Goal: Task Accomplishment & Management: Manage account settings

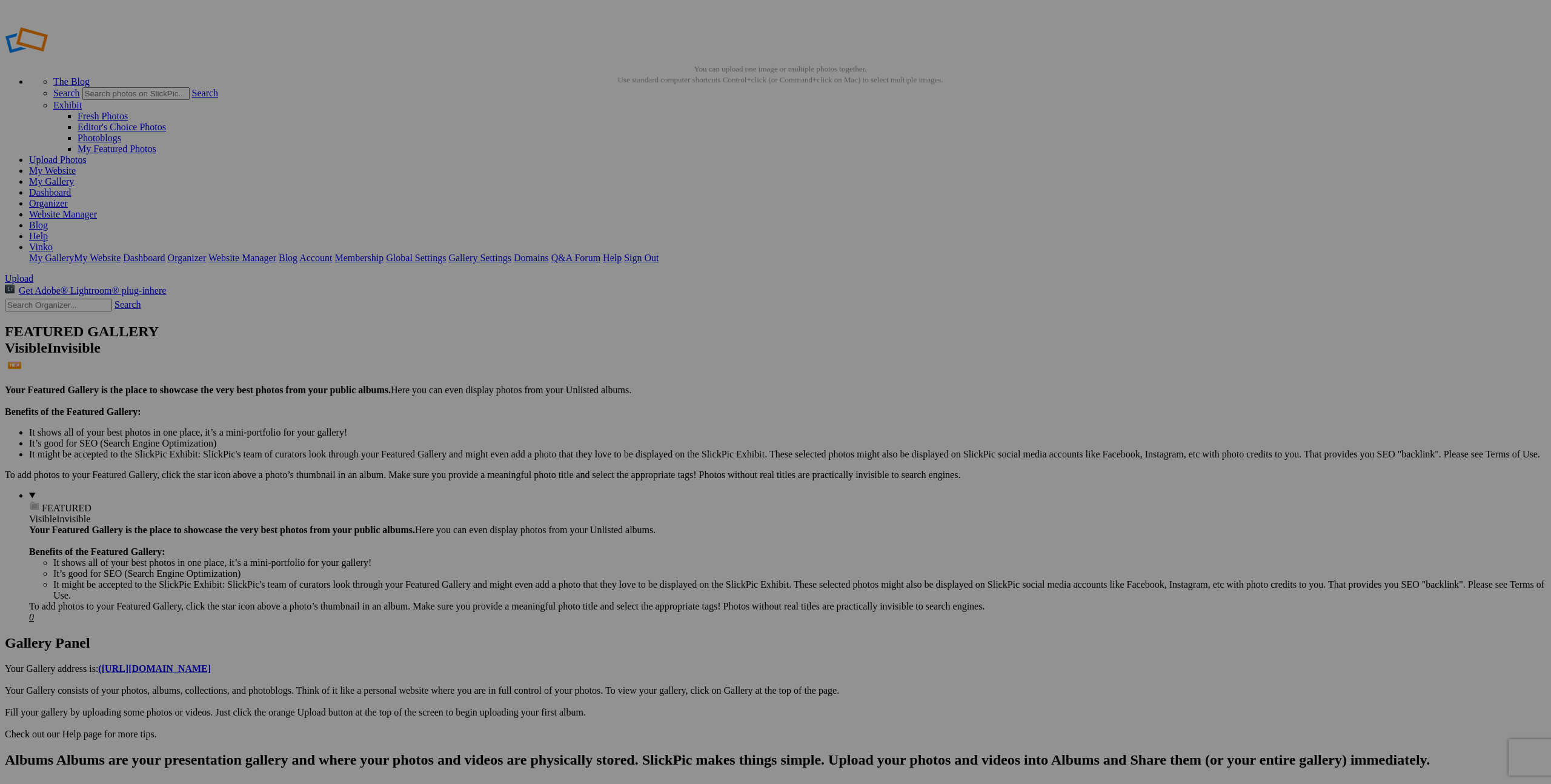
type input "[DATE] - Family Session"
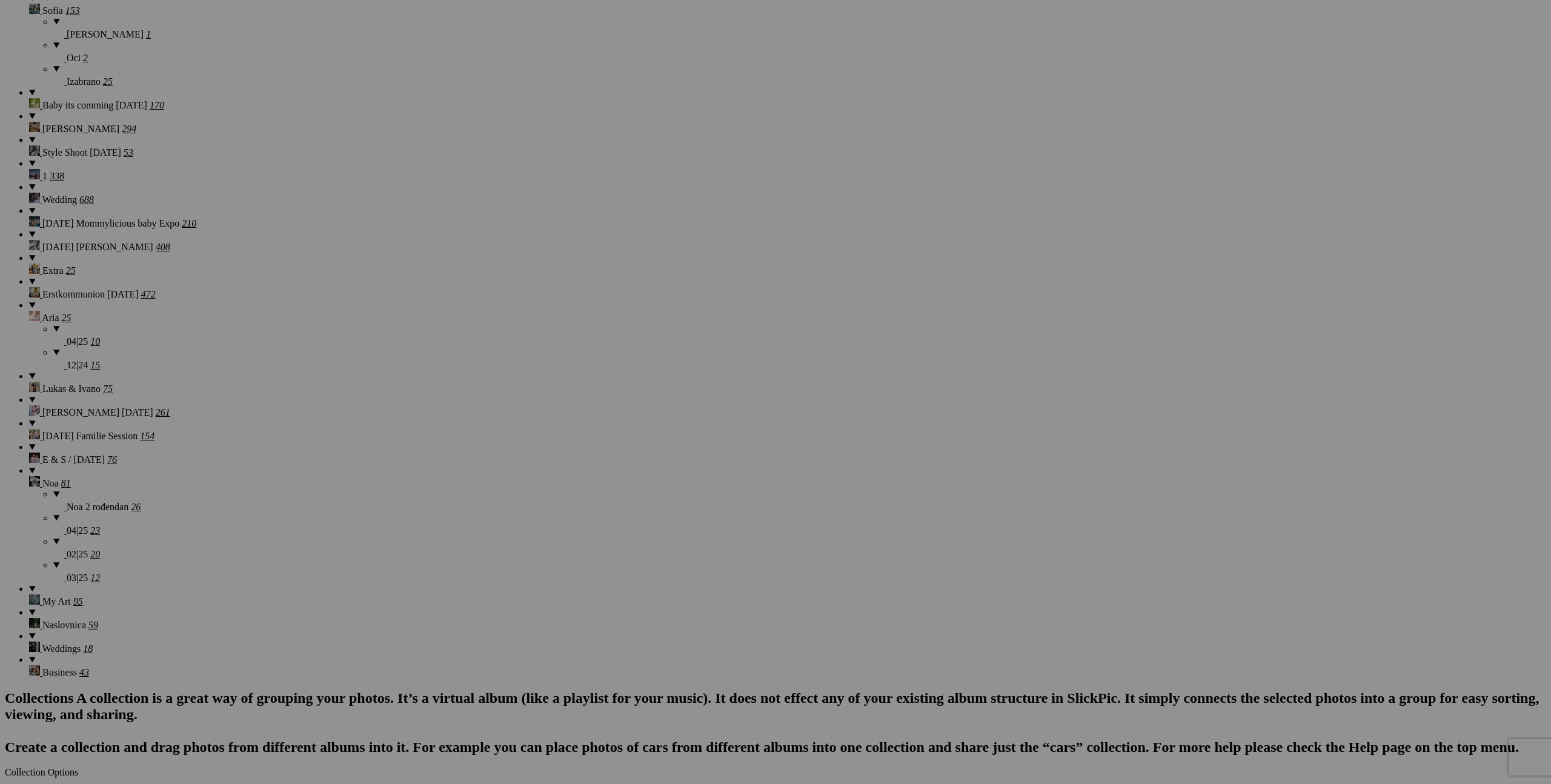
scroll to position [1471, 0]
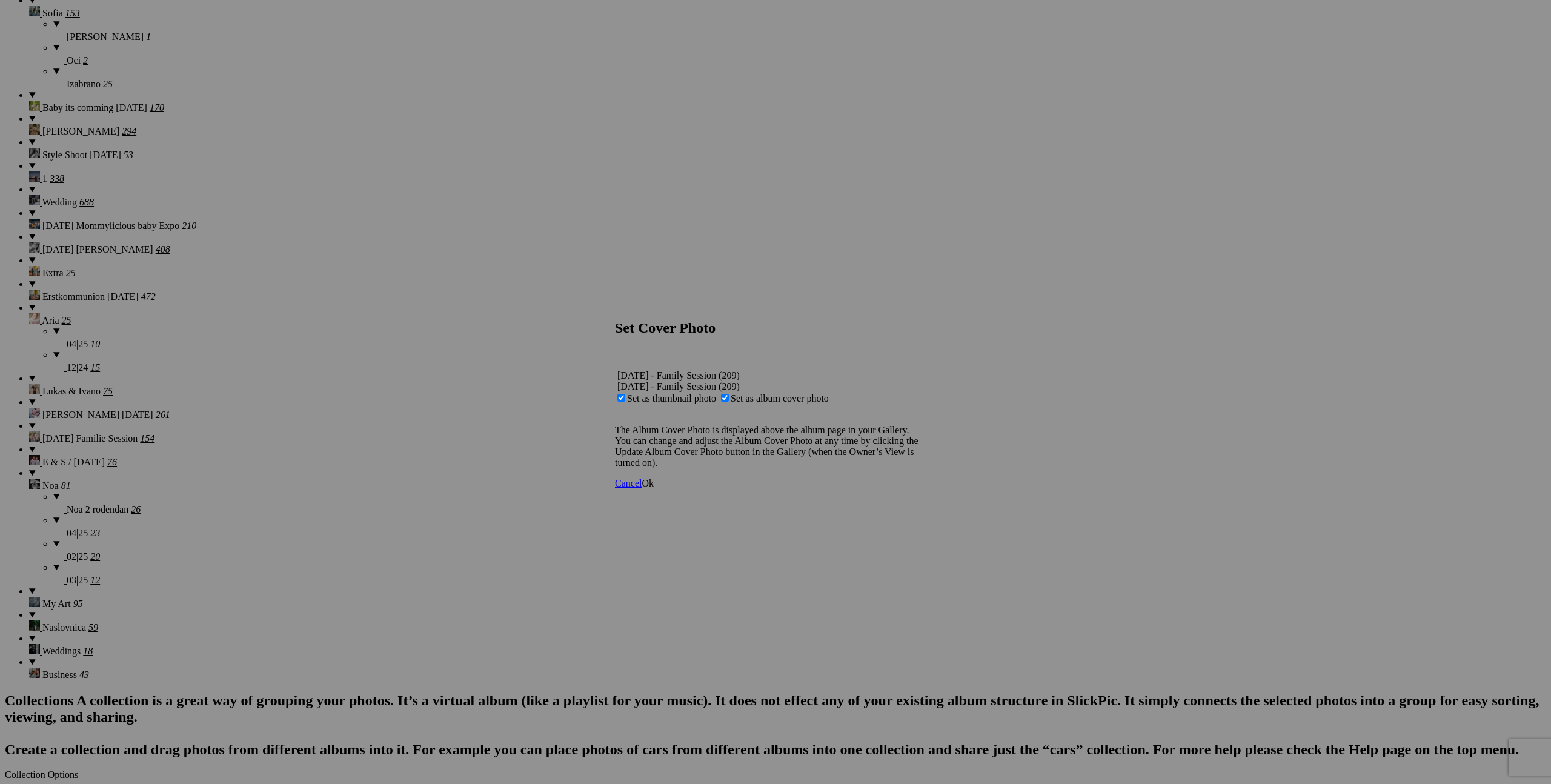
click at [654, 488] on span "Ok" at bounding box center [648, 483] width 12 height 11
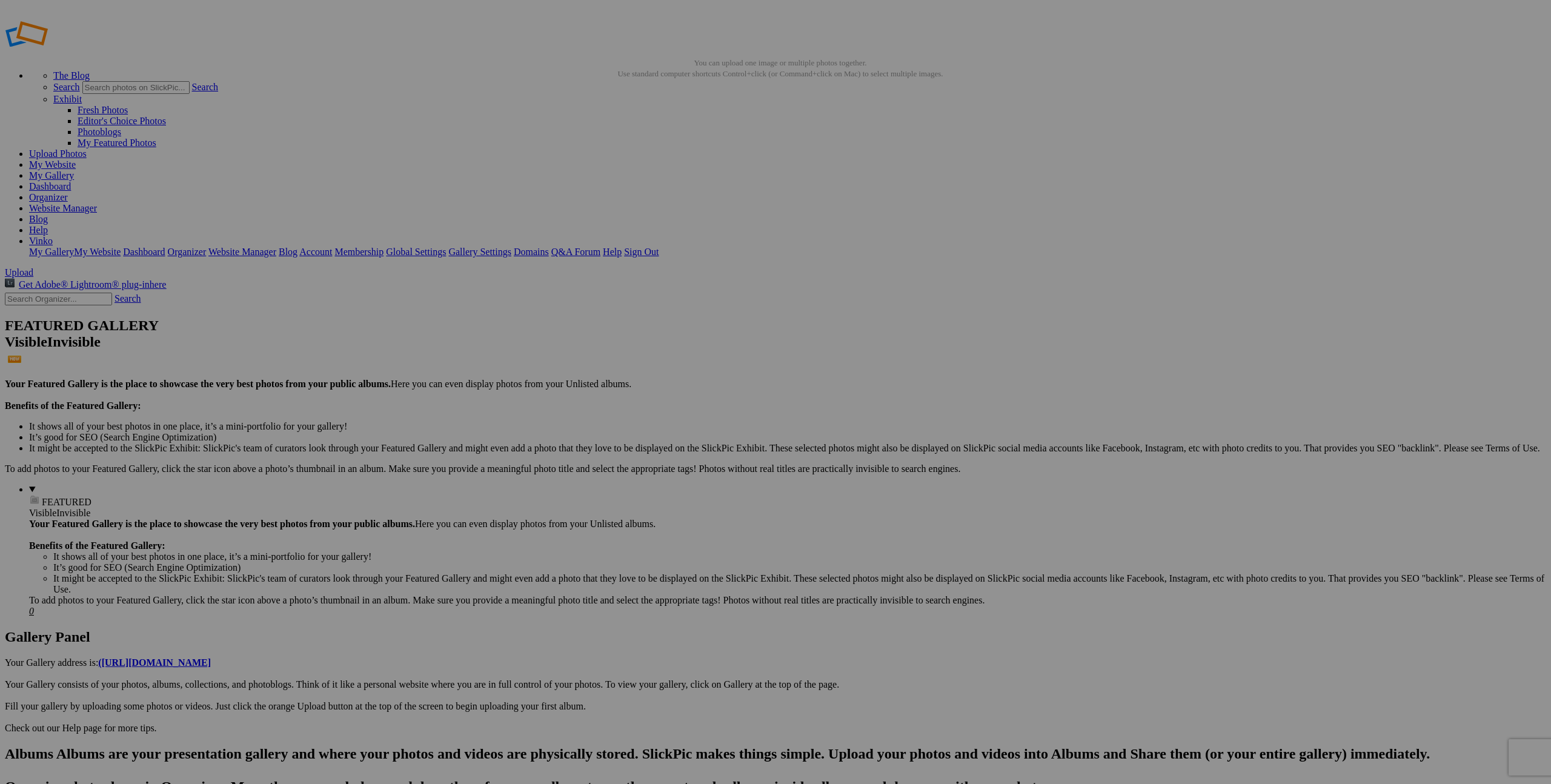
type input "08 25"
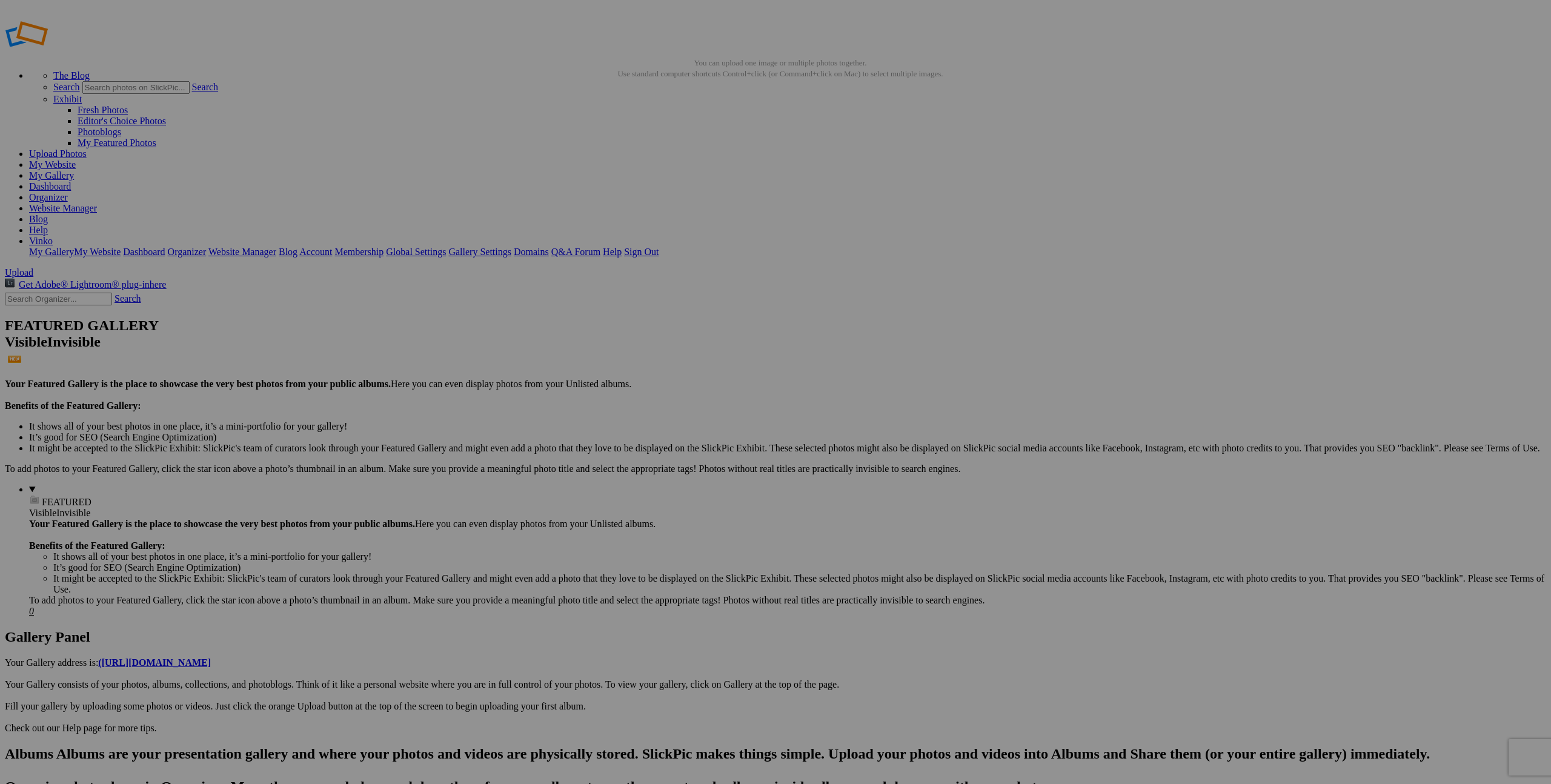
drag, startPoint x: 634, startPoint y: 225, endPoint x: 617, endPoint y: 225, distance: 17.0
drag, startPoint x: 209, startPoint y: 224, endPoint x: 192, endPoint y: 223, distance: 17.0
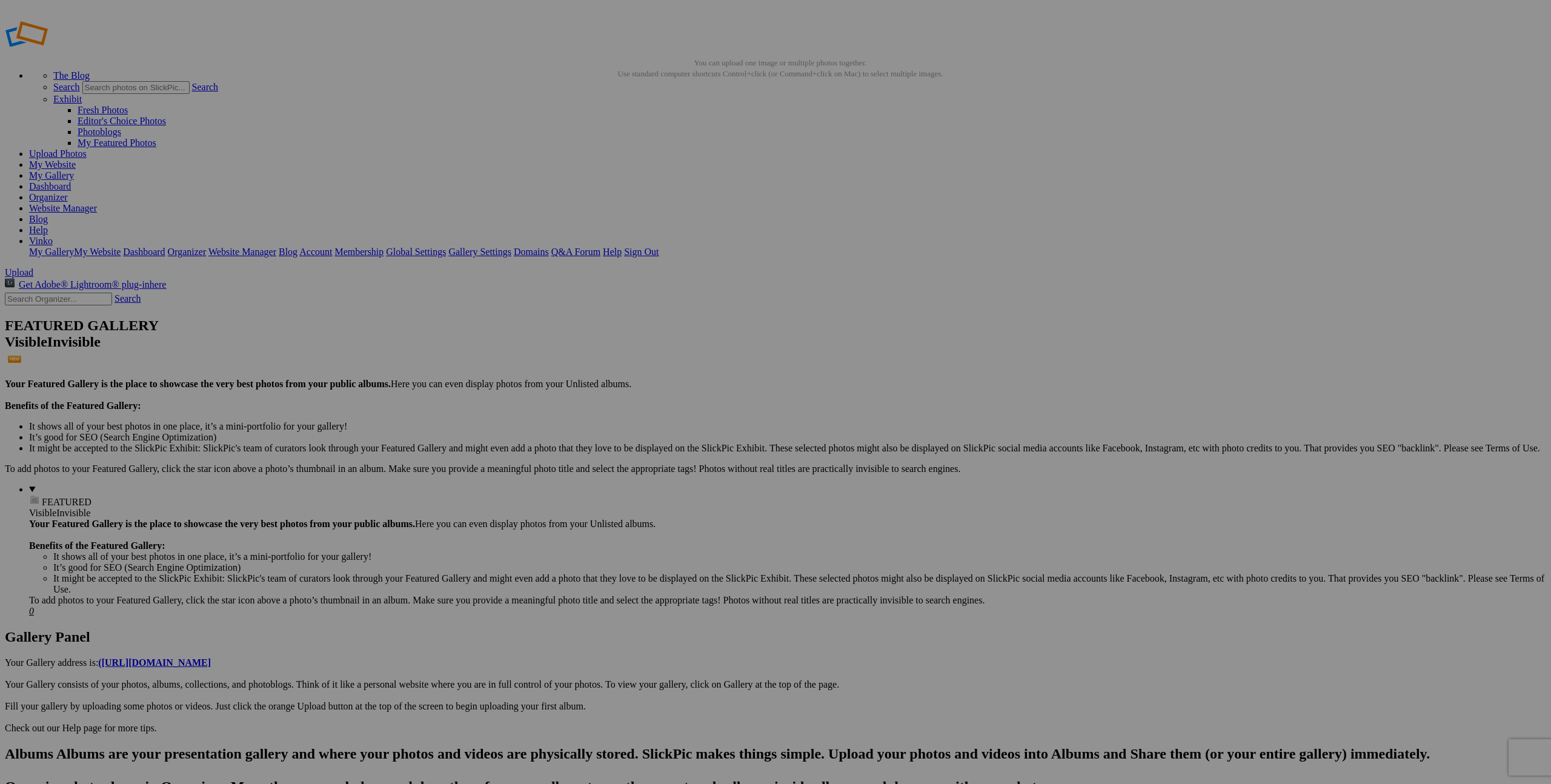
paste input "3|"
type input "08|25"
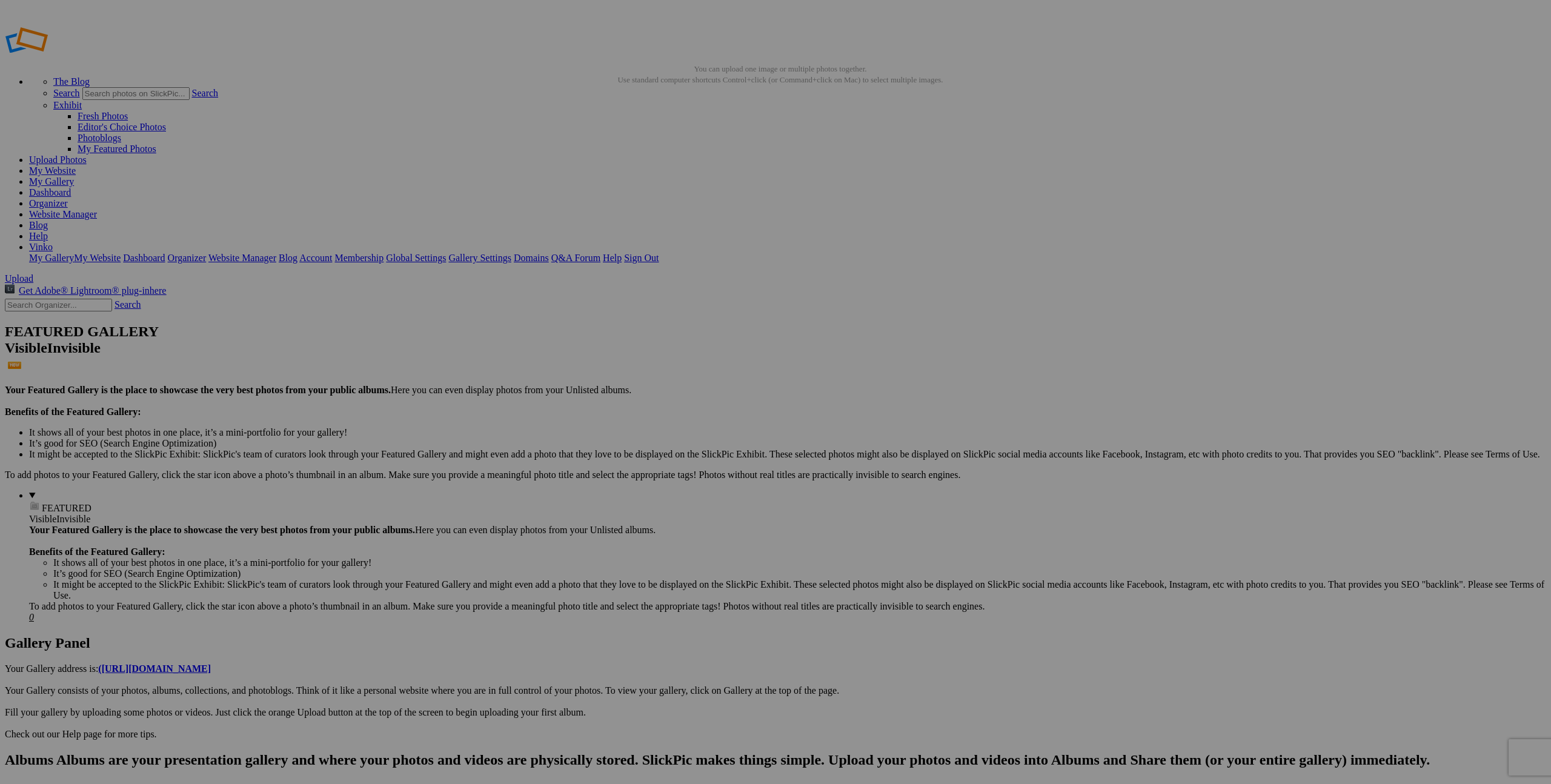
type input "08|25"
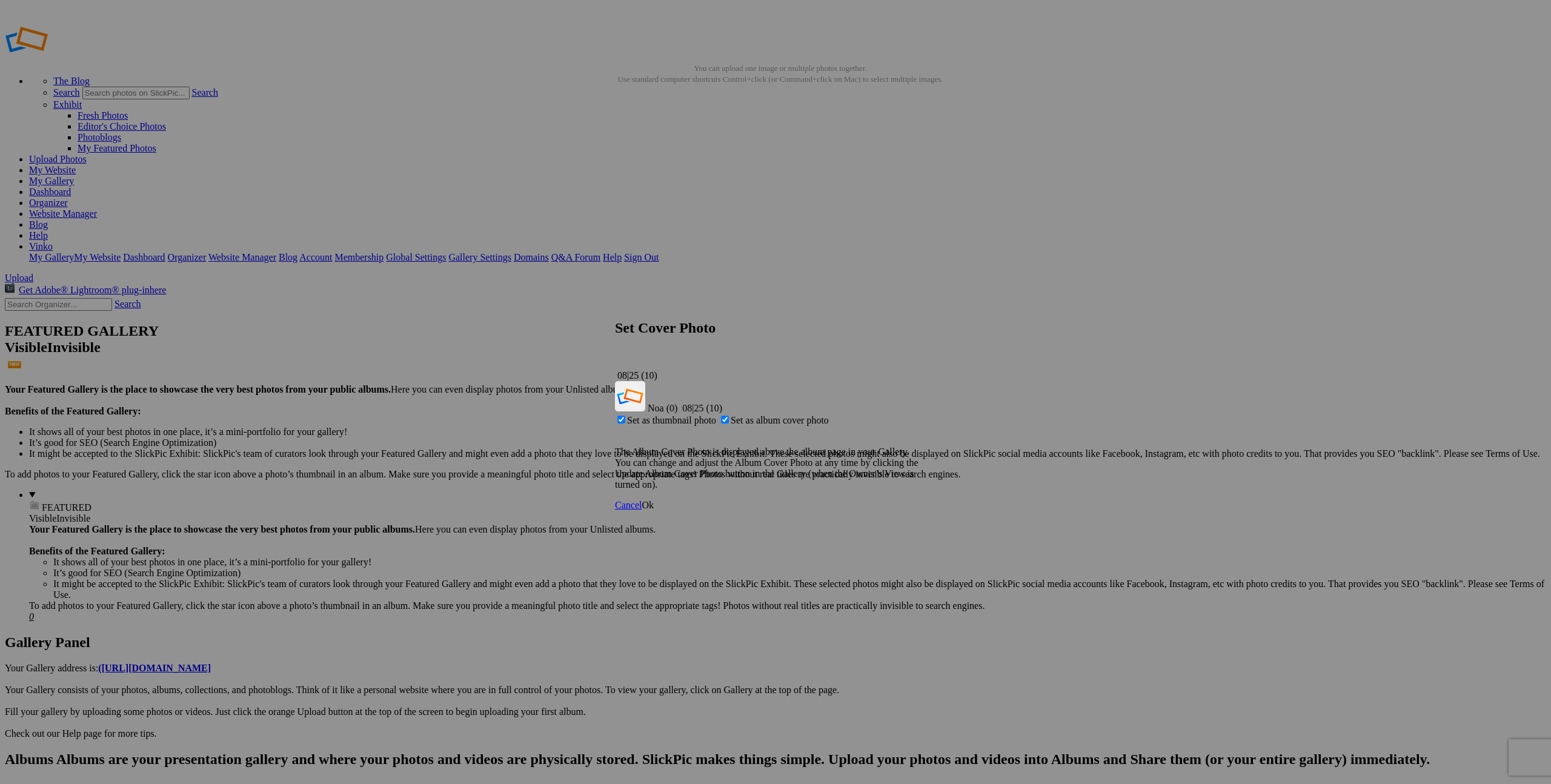
click at [654, 500] on span "Ok" at bounding box center [648, 505] width 12 height 11
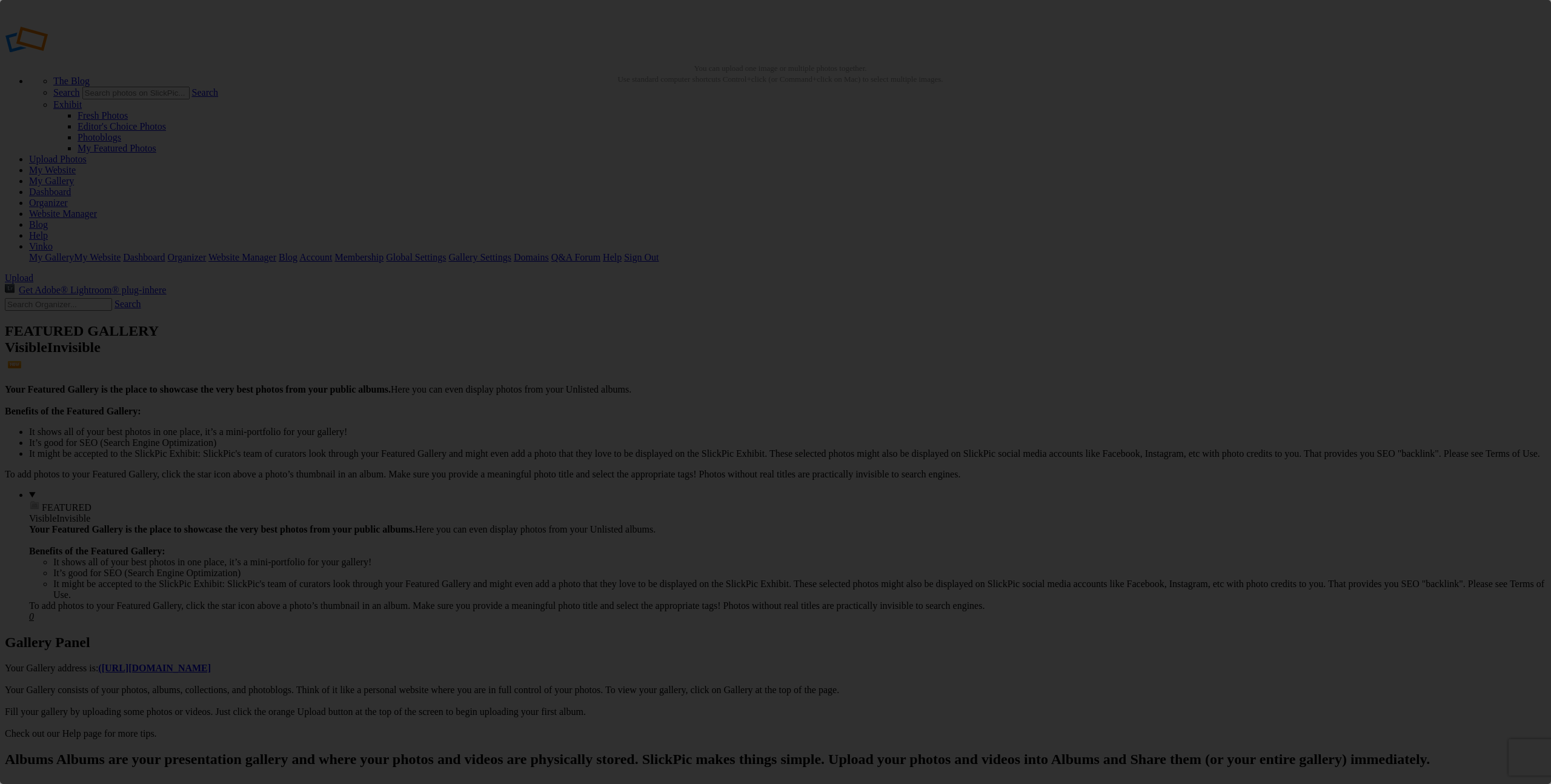
scroll to position [0, 0]
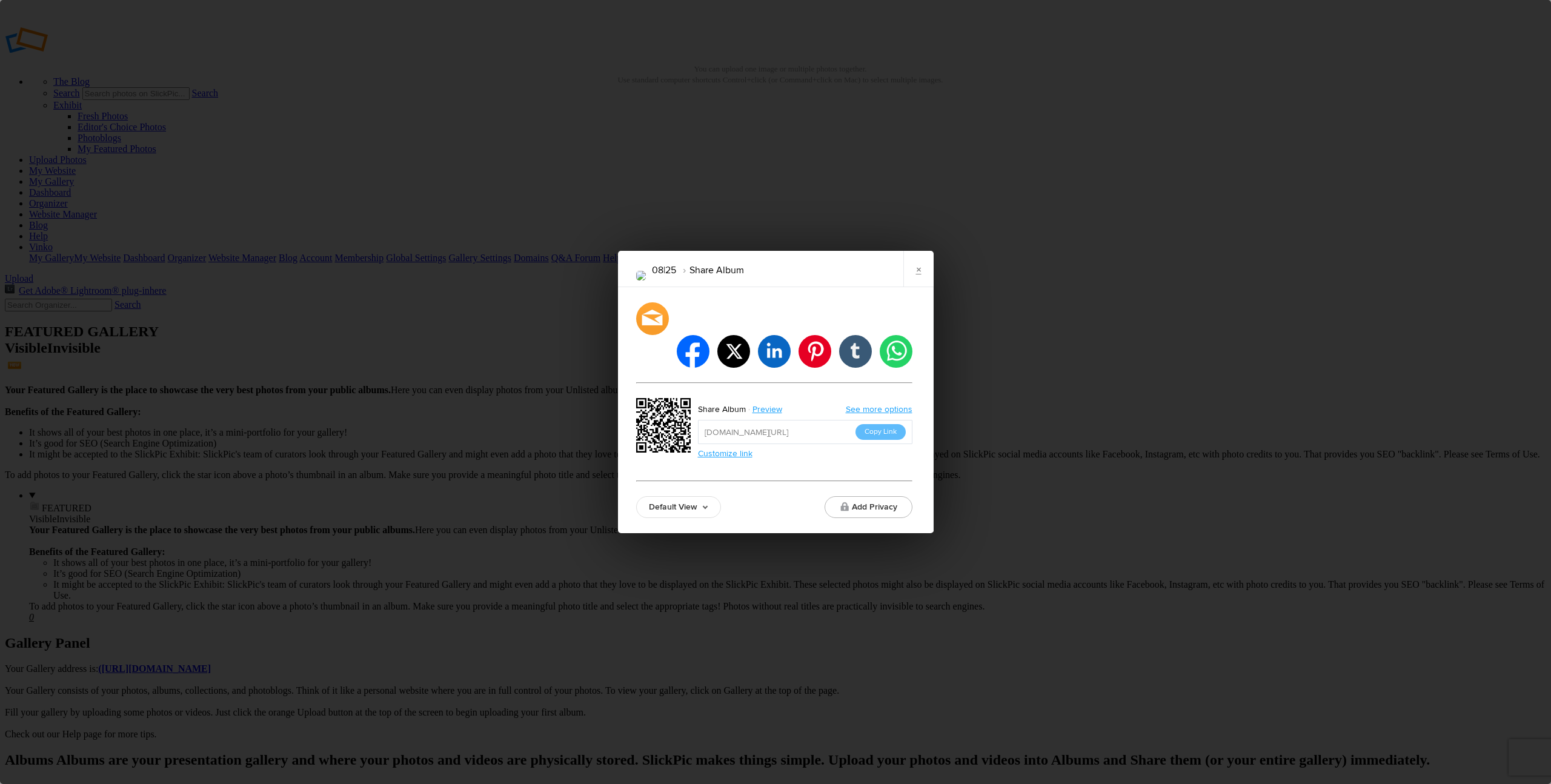
click at [890, 424] on button "Copy Link" at bounding box center [881, 432] width 50 height 16
